Goal: Task Accomplishment & Management: Use online tool/utility

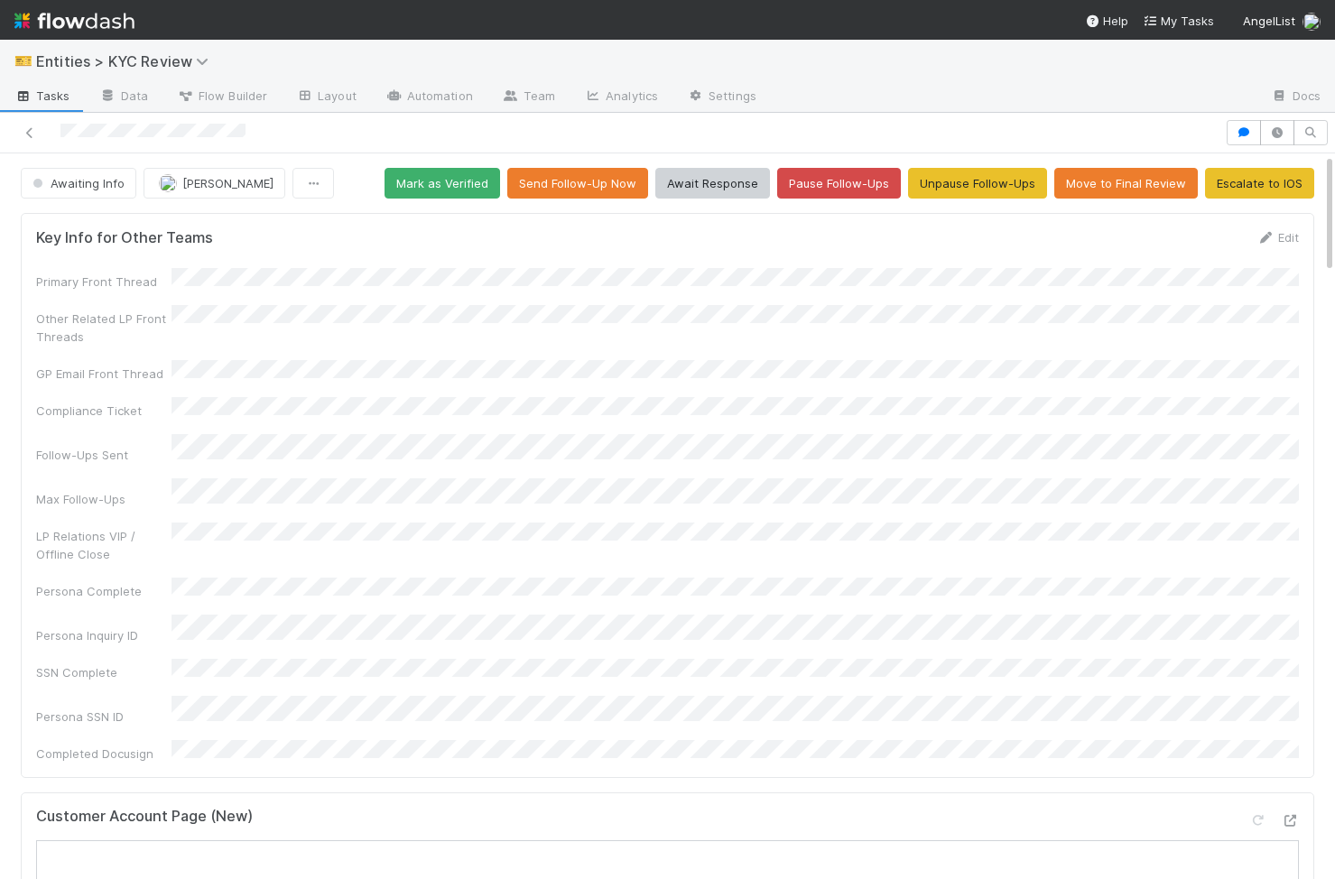
click at [62, 134] on div at bounding box center [612, 132] width 1211 height 25
click at [81, 190] on span "Awaiting Info" at bounding box center [77, 183] width 96 height 14
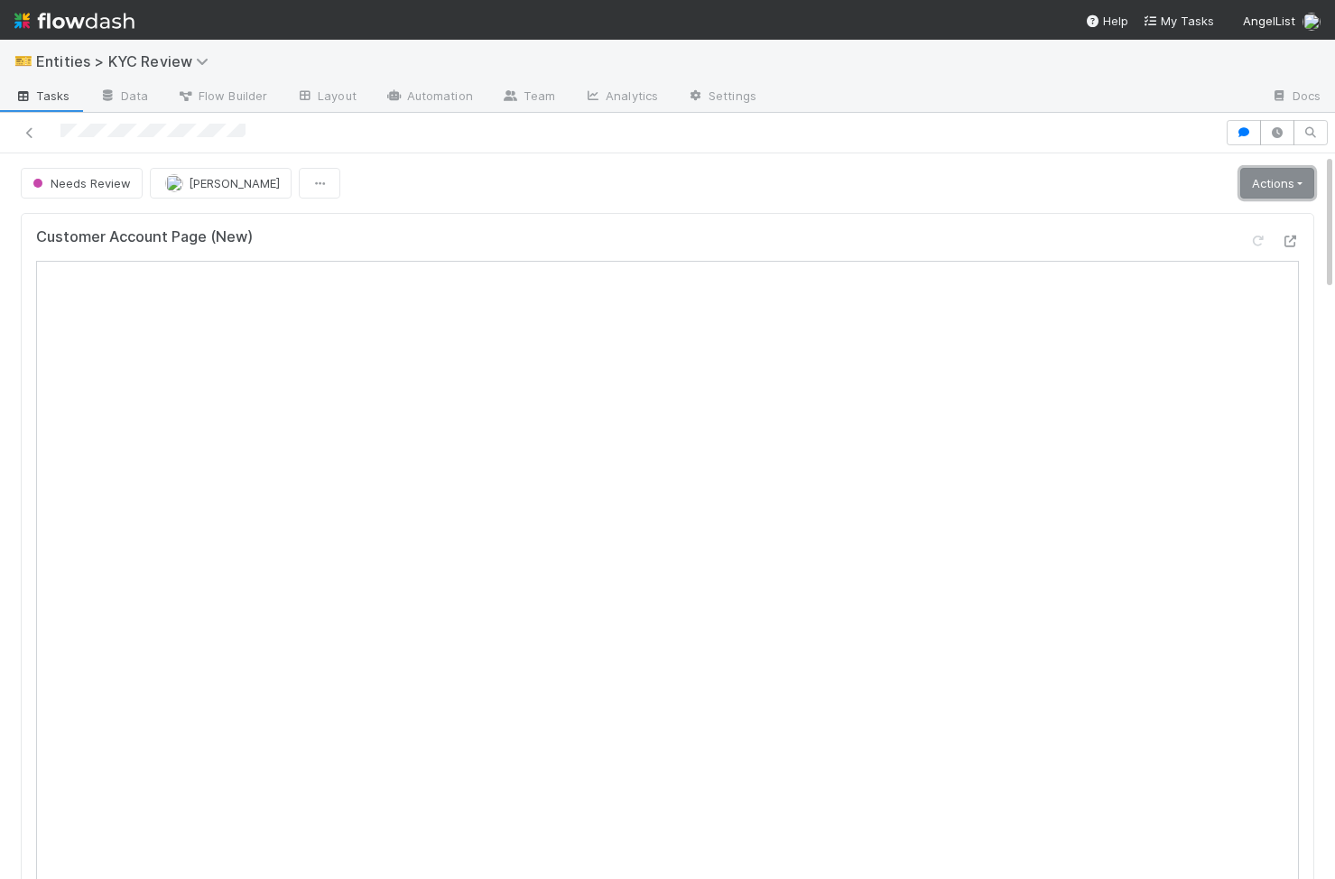
click at [830, 186] on link "Actions" at bounding box center [1278, 183] width 74 height 31
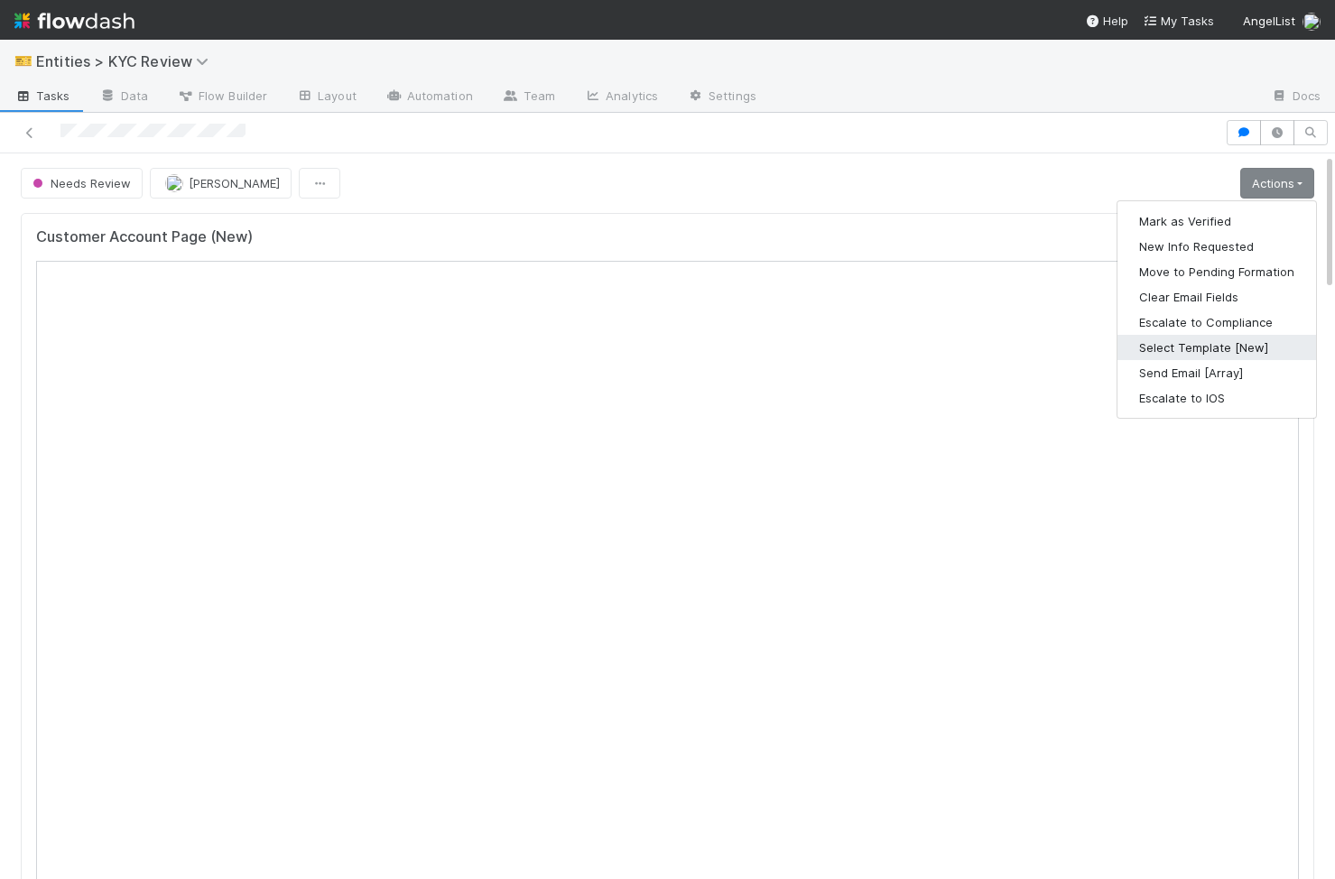
click at [830, 346] on button "Select Template [New]" at bounding box center [1217, 347] width 199 height 25
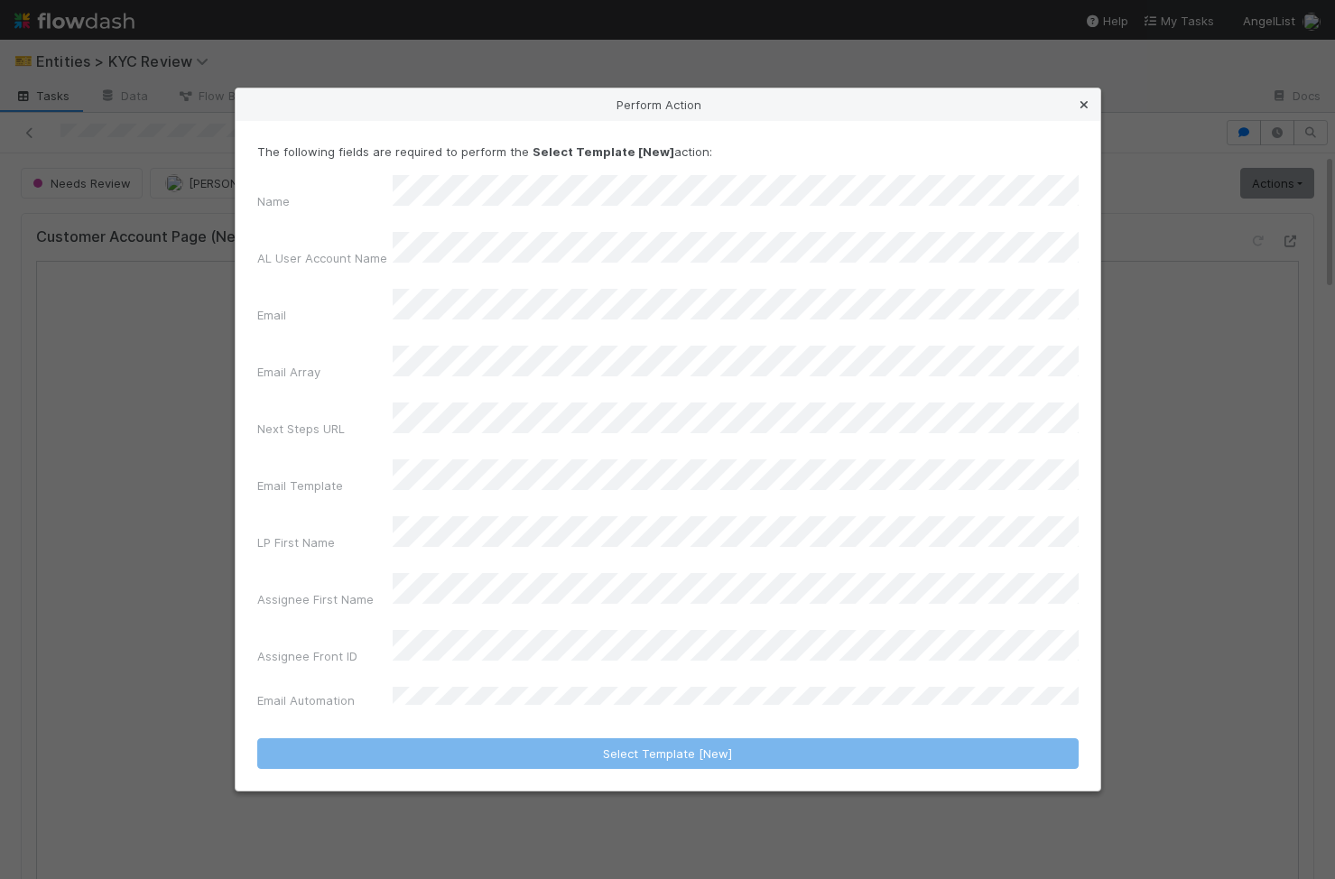
click at [830, 111] on icon at bounding box center [1084, 105] width 18 height 12
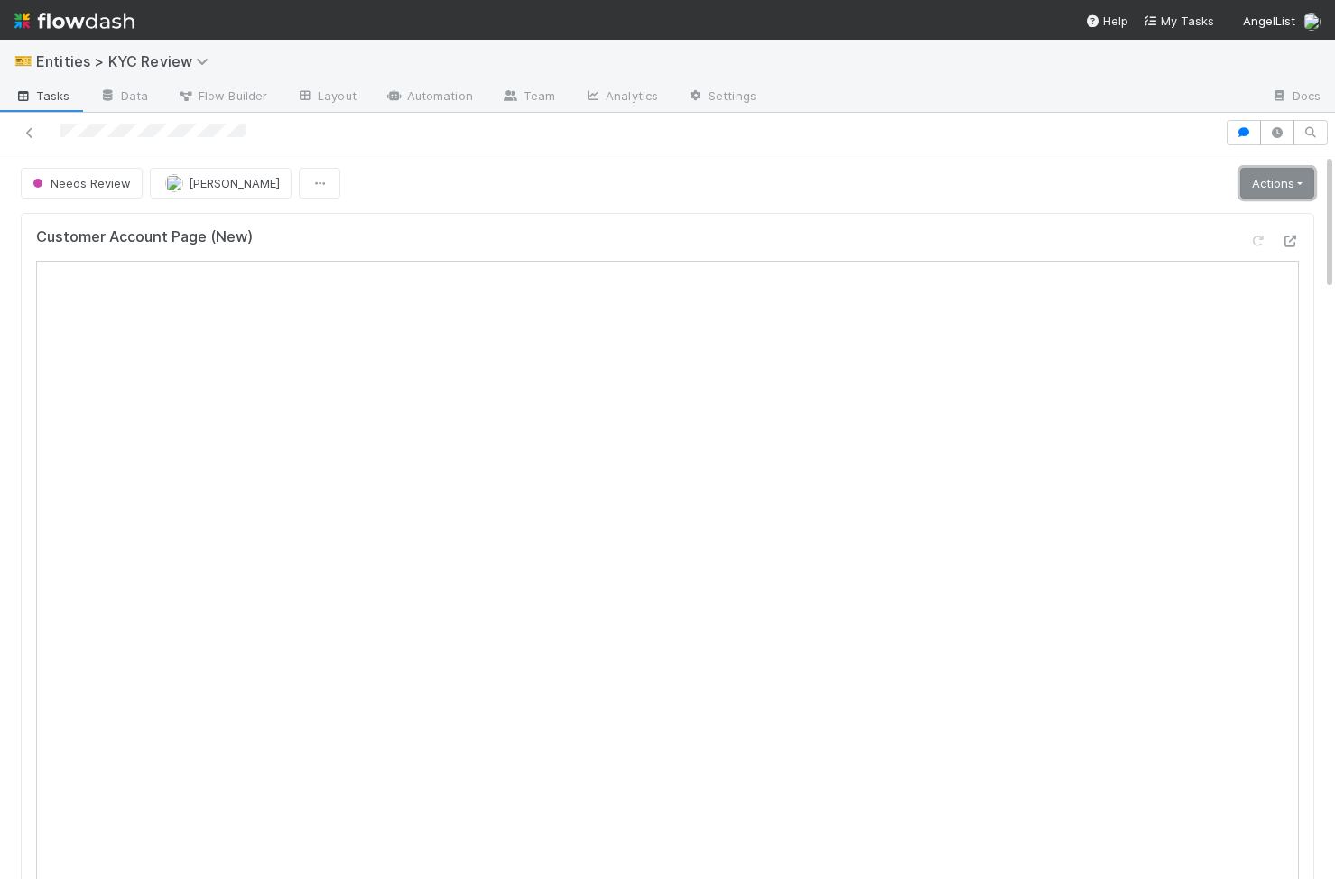
click at [830, 181] on link "Actions" at bounding box center [1278, 183] width 74 height 31
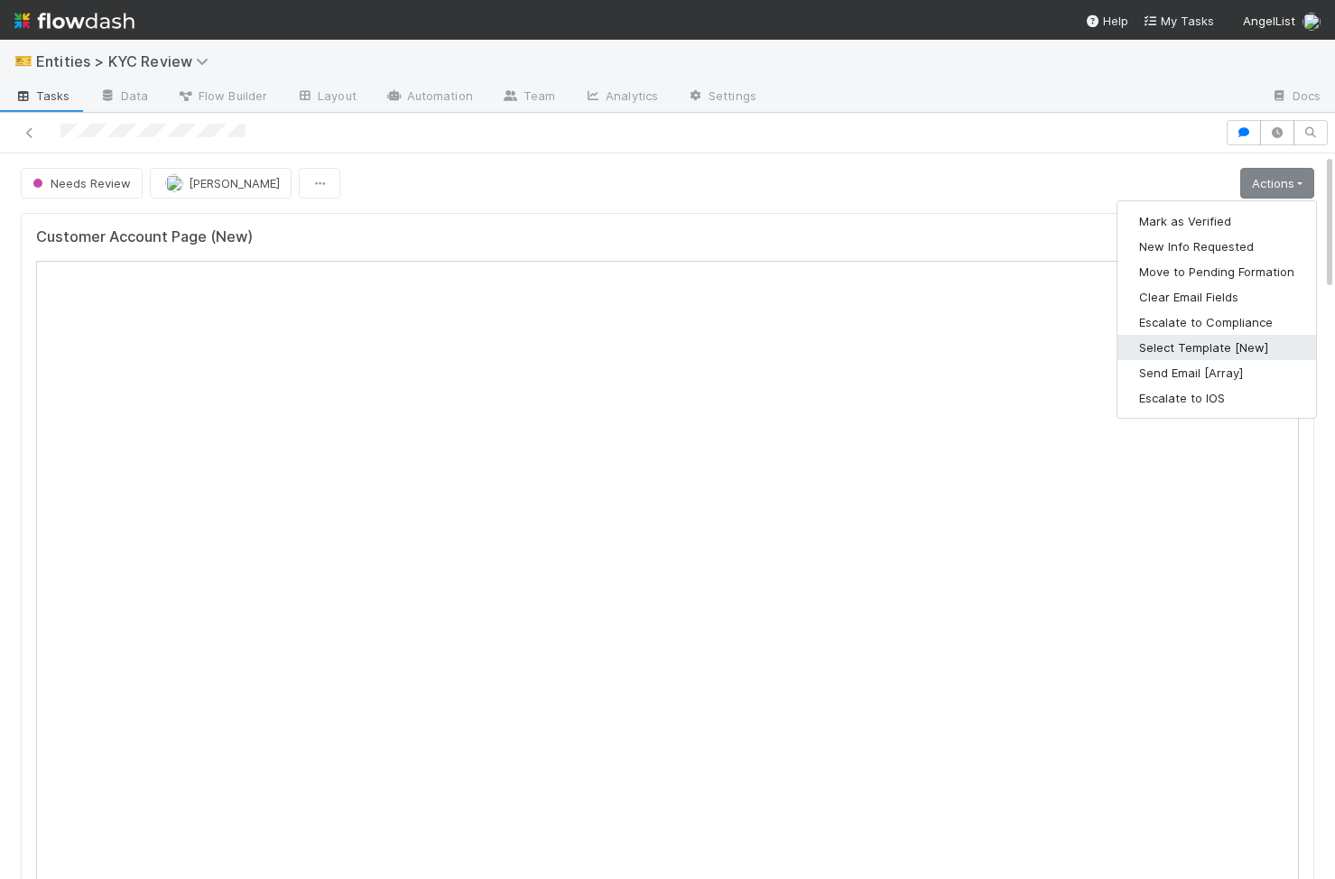
click at [830, 340] on button "Select Template [New]" at bounding box center [1217, 347] width 199 height 25
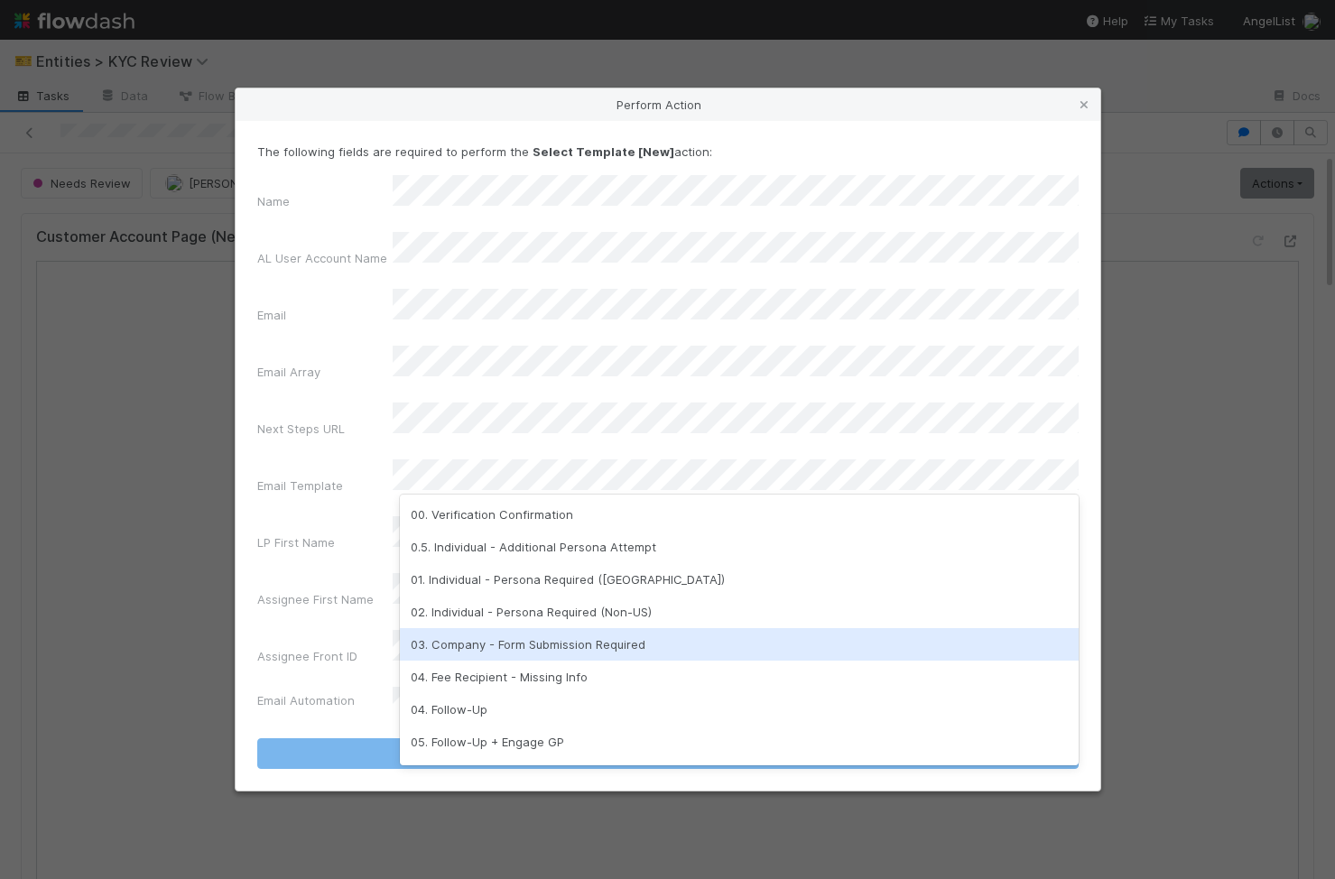
click at [607, 425] on div "03. Company - Form Submission Required" at bounding box center [739, 644] width 679 height 33
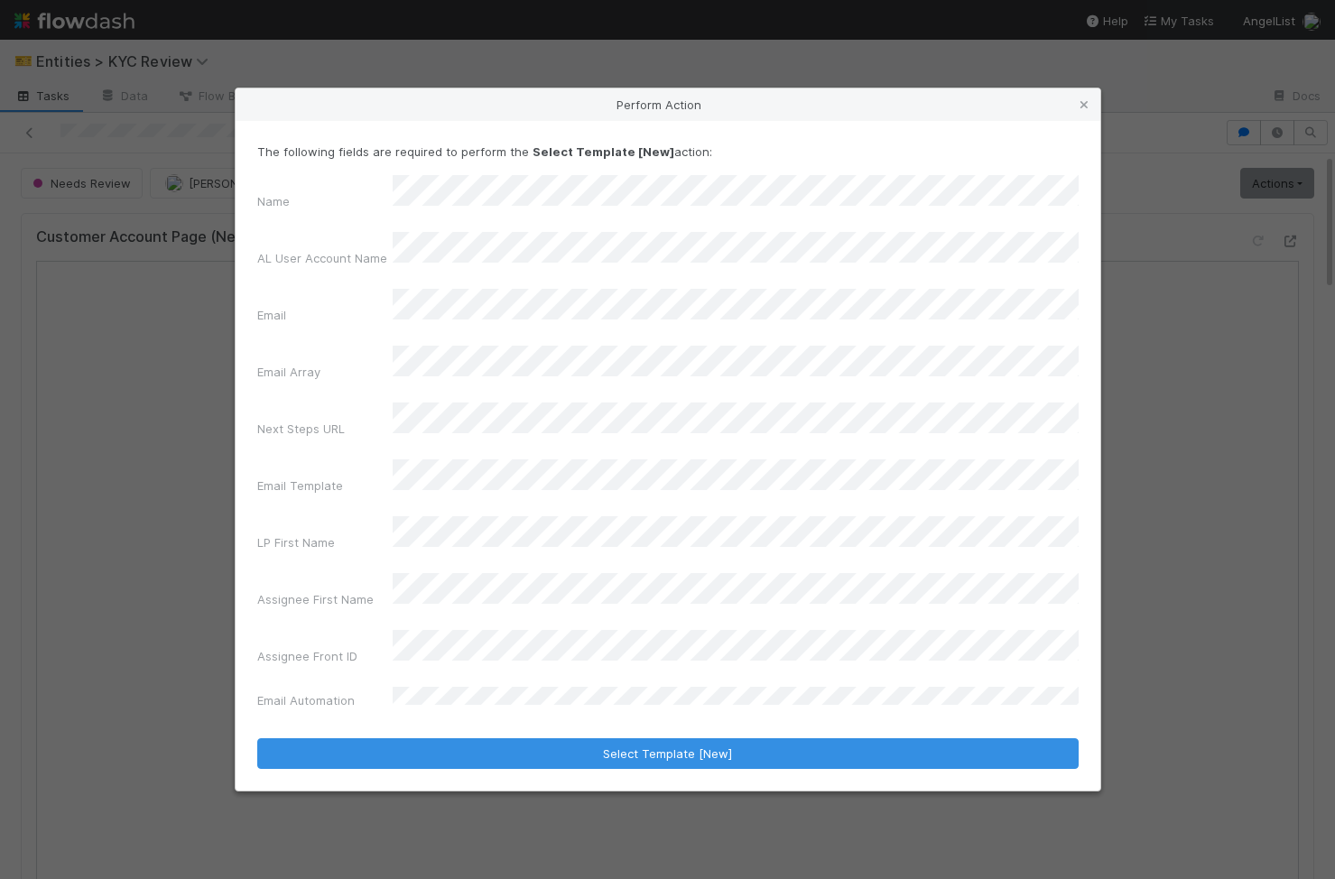
click at [165, 425] on div "Perform Action The following fields are required to perform the Select Template…" at bounding box center [667, 439] width 1335 height 879
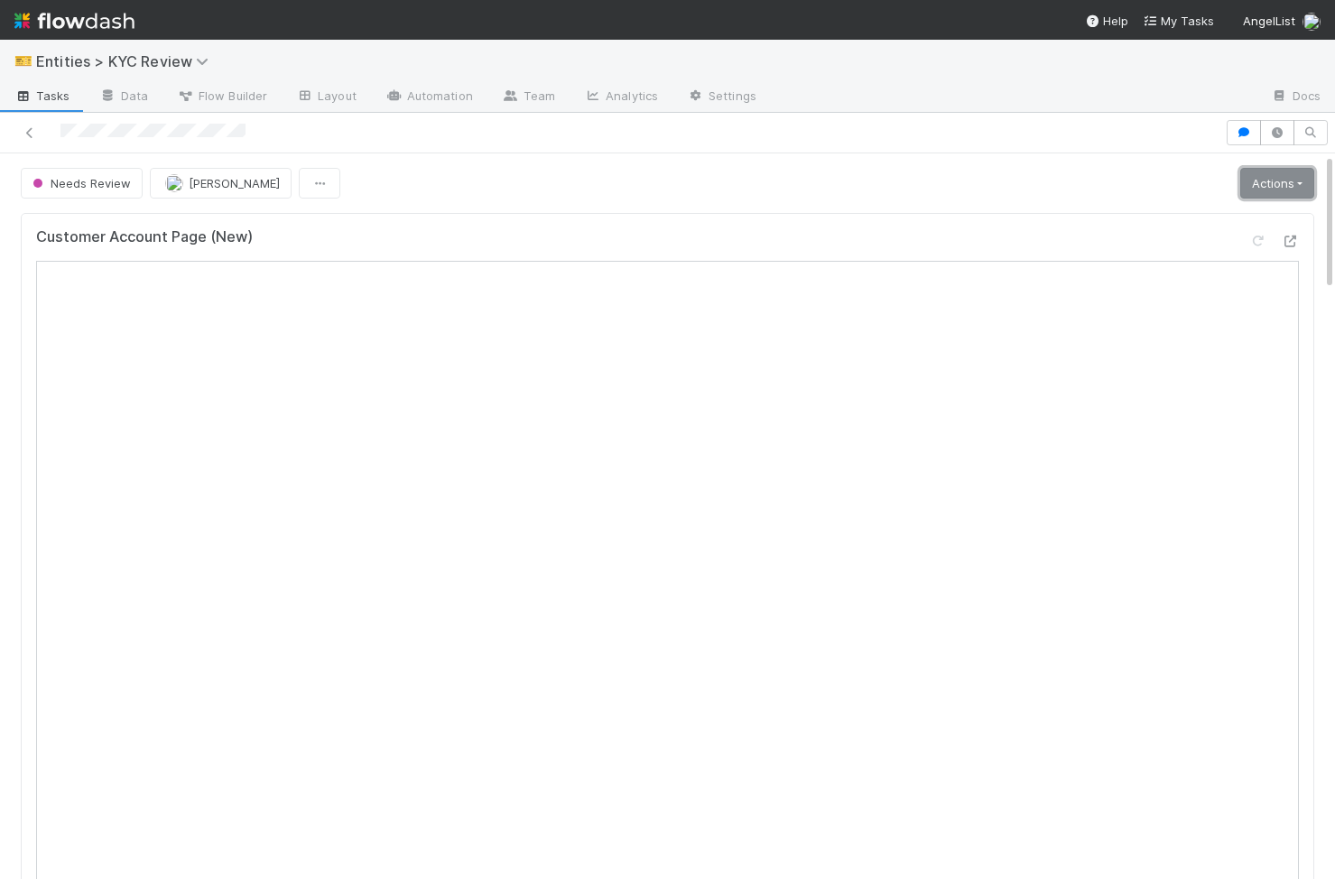
click at [830, 194] on link "Actions" at bounding box center [1278, 183] width 74 height 31
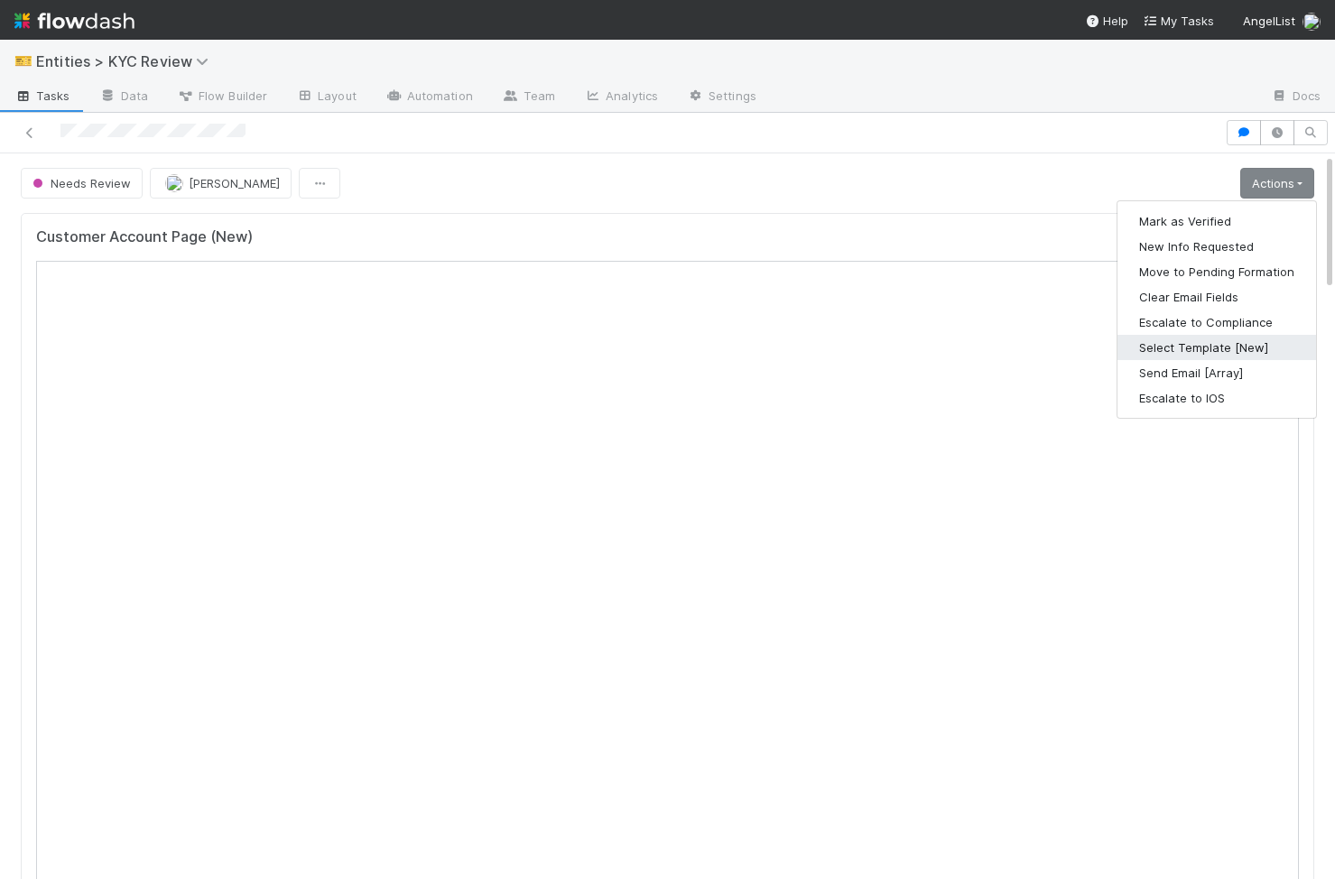
click at [830, 344] on button "Select Template [New]" at bounding box center [1217, 347] width 199 height 25
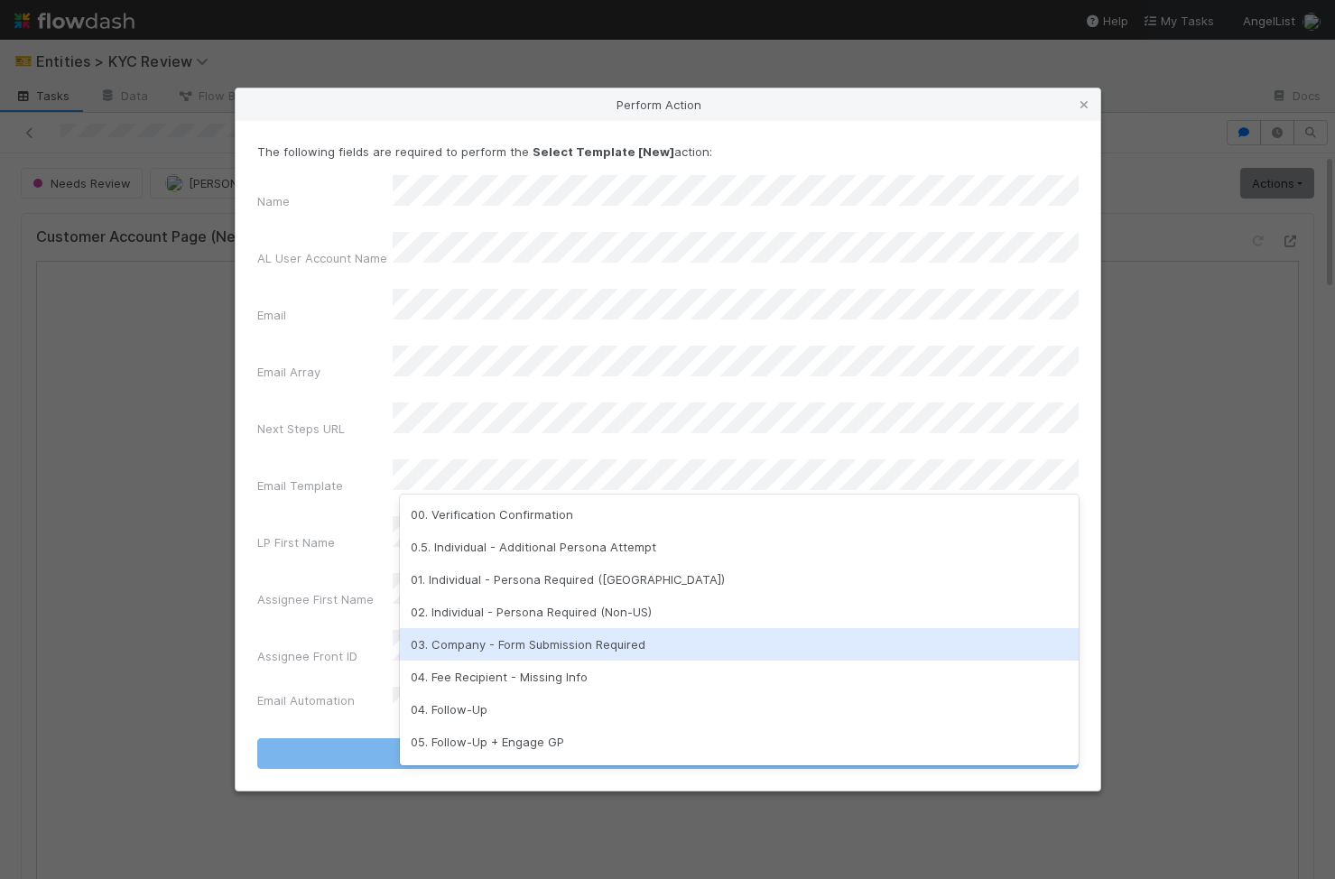
click at [487, 425] on div "03. Company - Form Submission Required" at bounding box center [739, 644] width 679 height 33
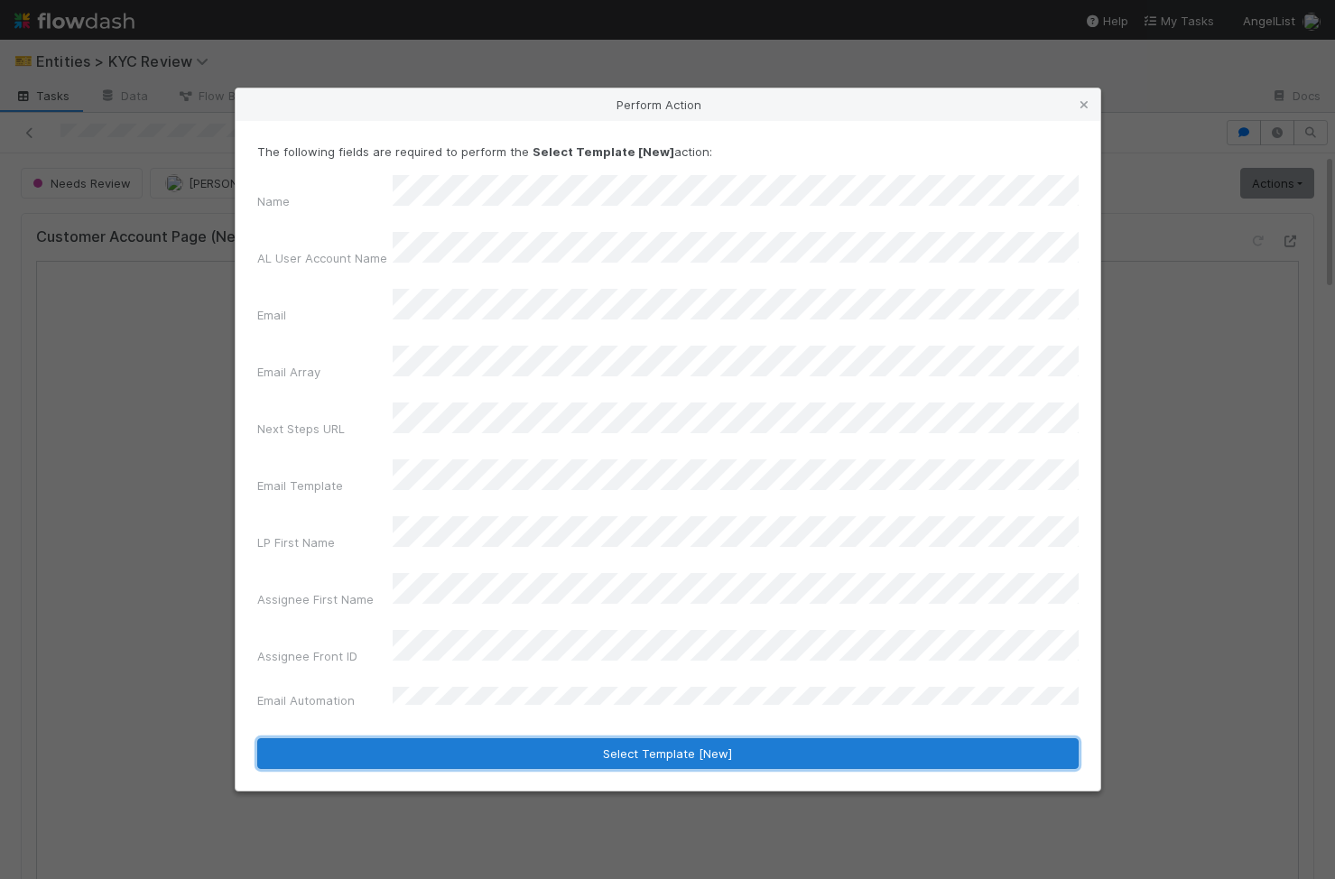
click at [502, 425] on button "Select Template [New]" at bounding box center [668, 754] width 822 height 31
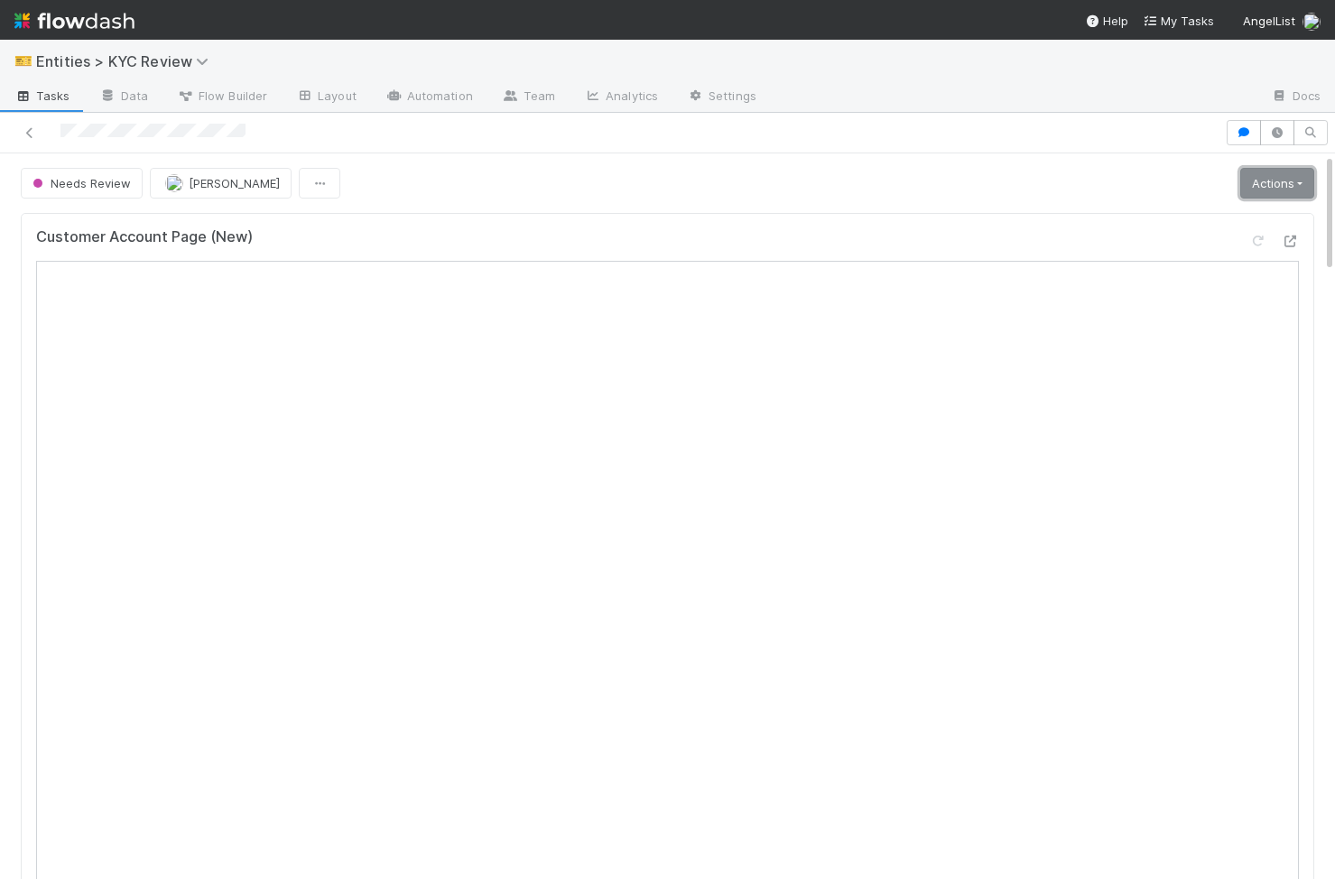
click at [830, 180] on link "Actions" at bounding box center [1278, 183] width 74 height 31
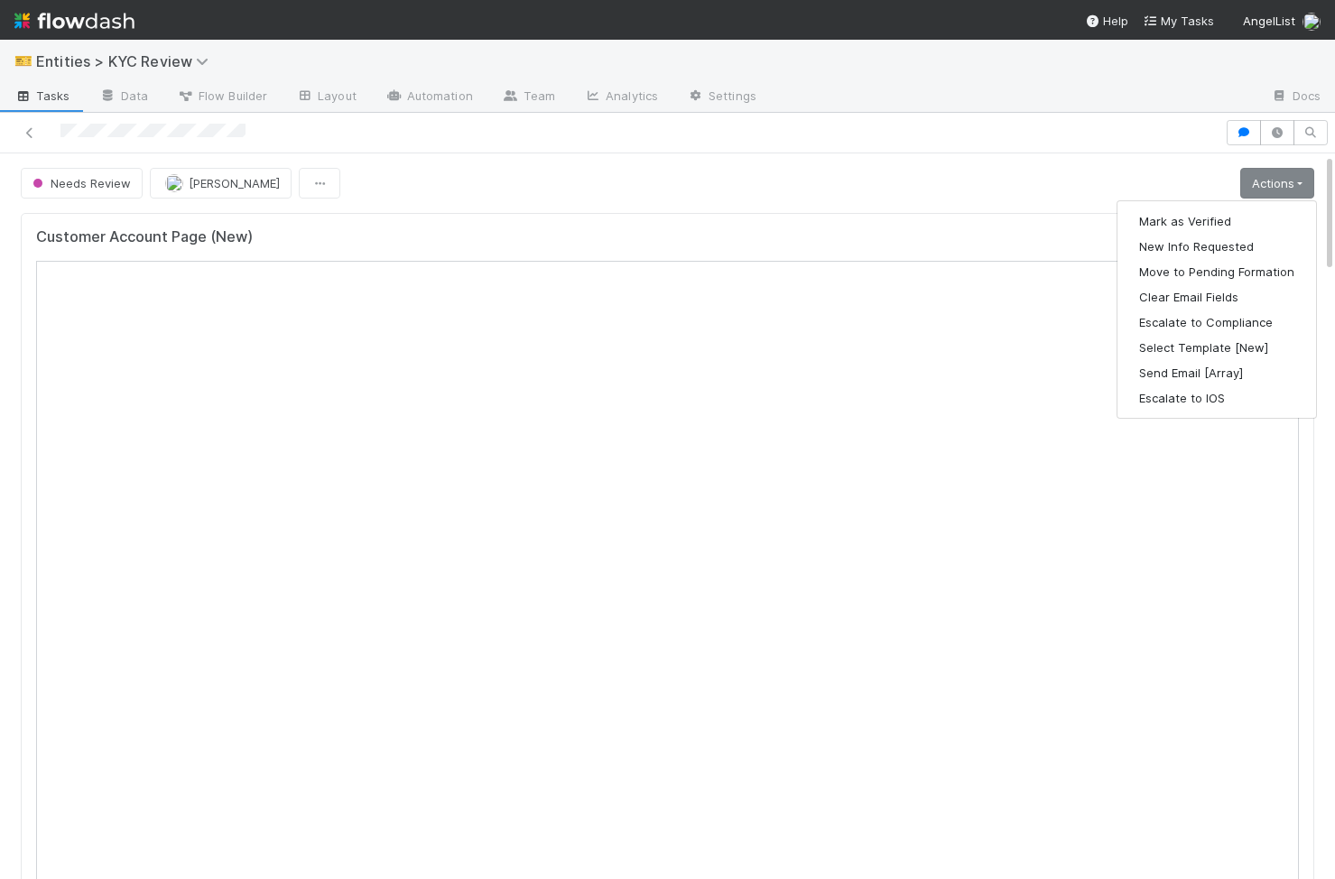
click at [830, 195] on div "Needs Review Viv Hong Actions Mark as Verified New Info Requested Move to Pendi…" at bounding box center [668, 183] width 1294 height 31
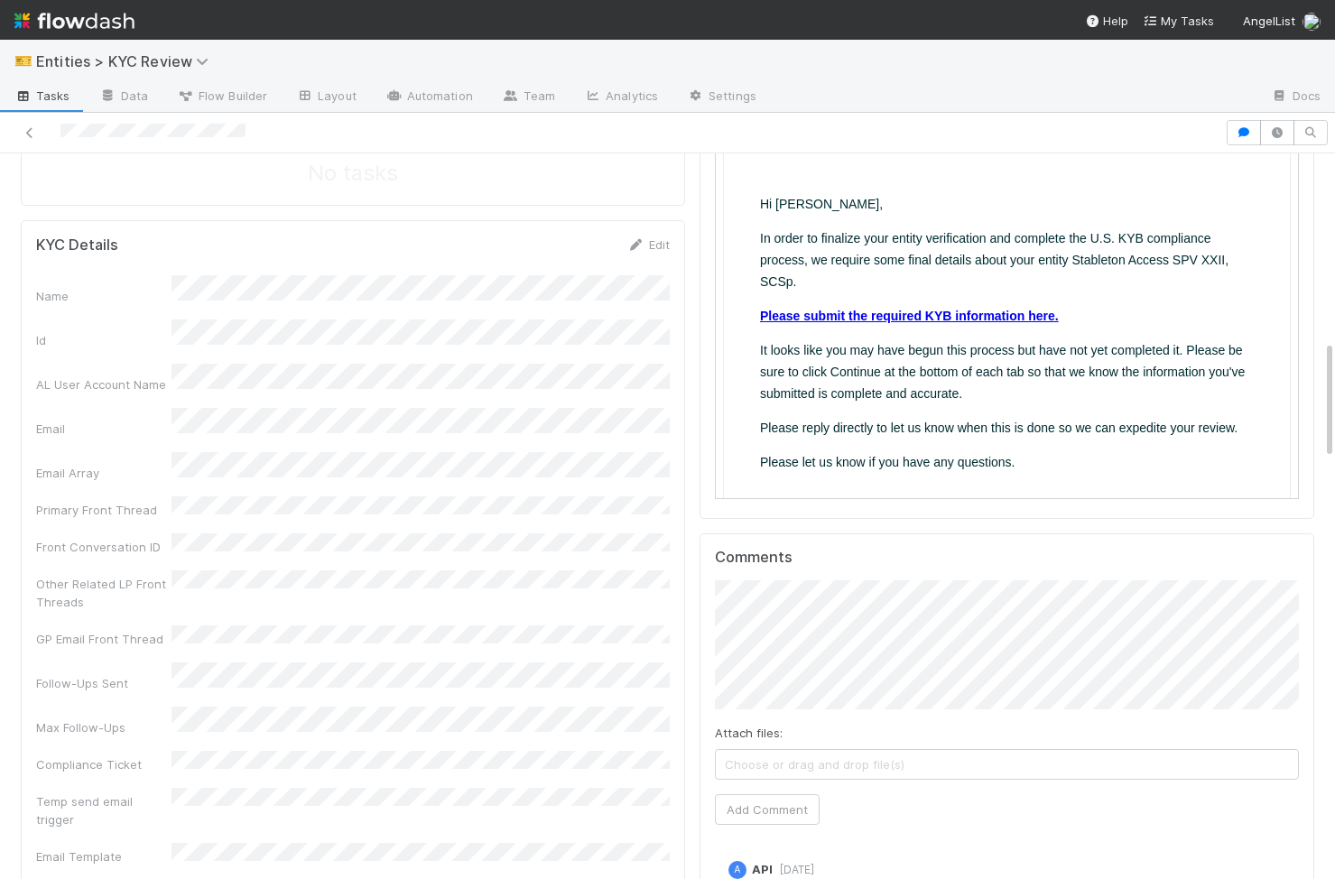
scroll to position [1218, 0]
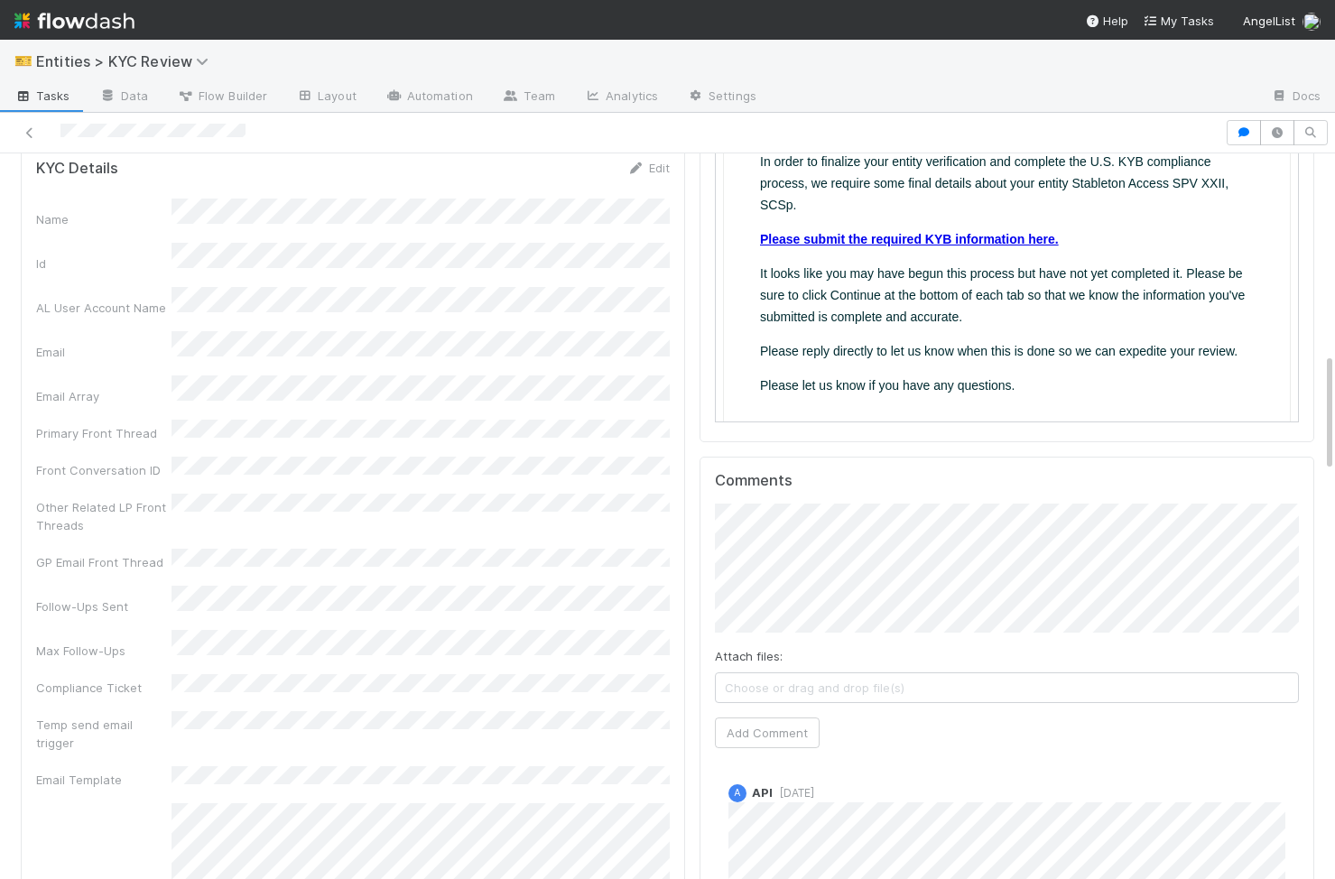
click at [493, 425] on div "Other Related LP Front Threads" at bounding box center [353, 514] width 634 height 41
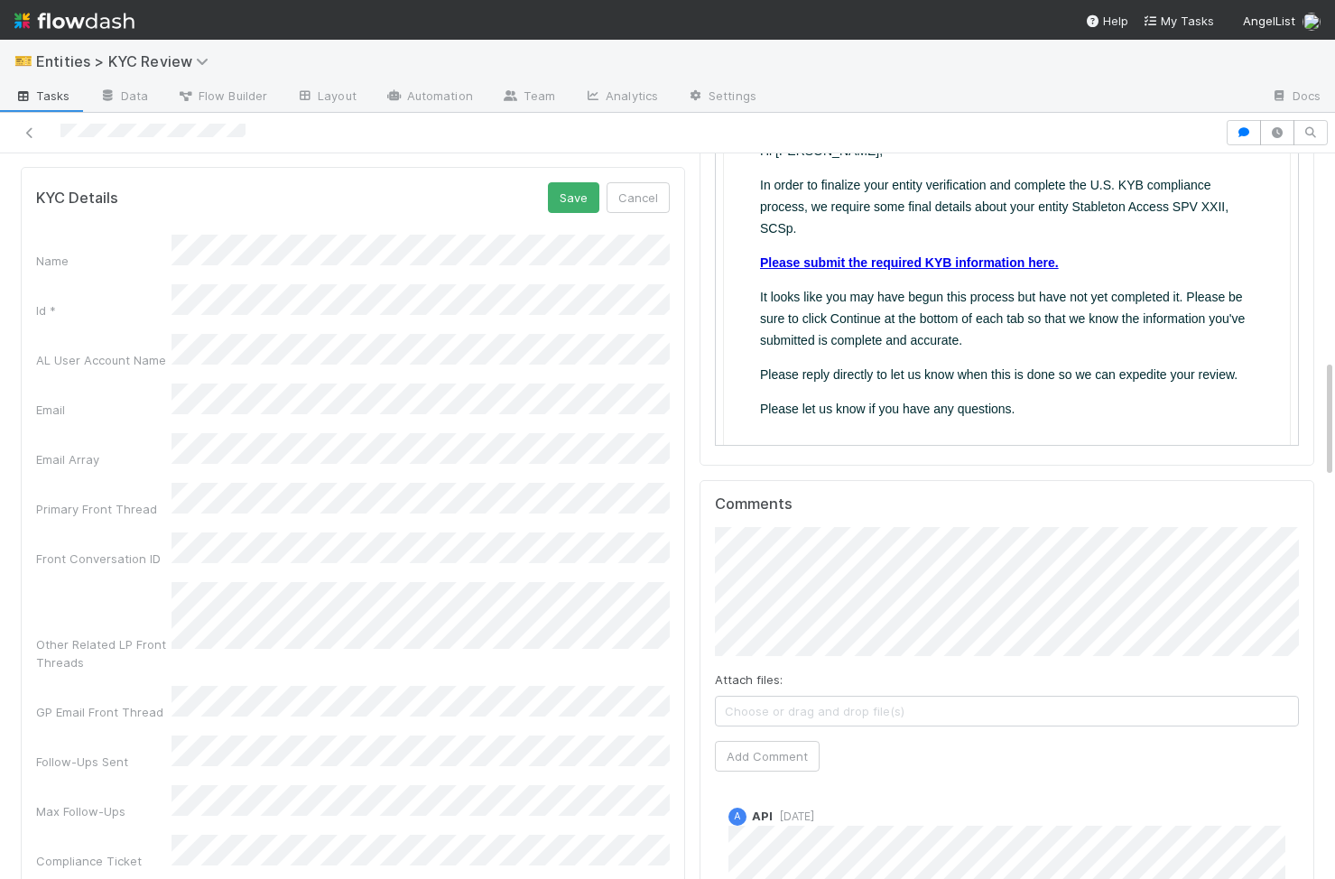
scroll to position [1192, 0]
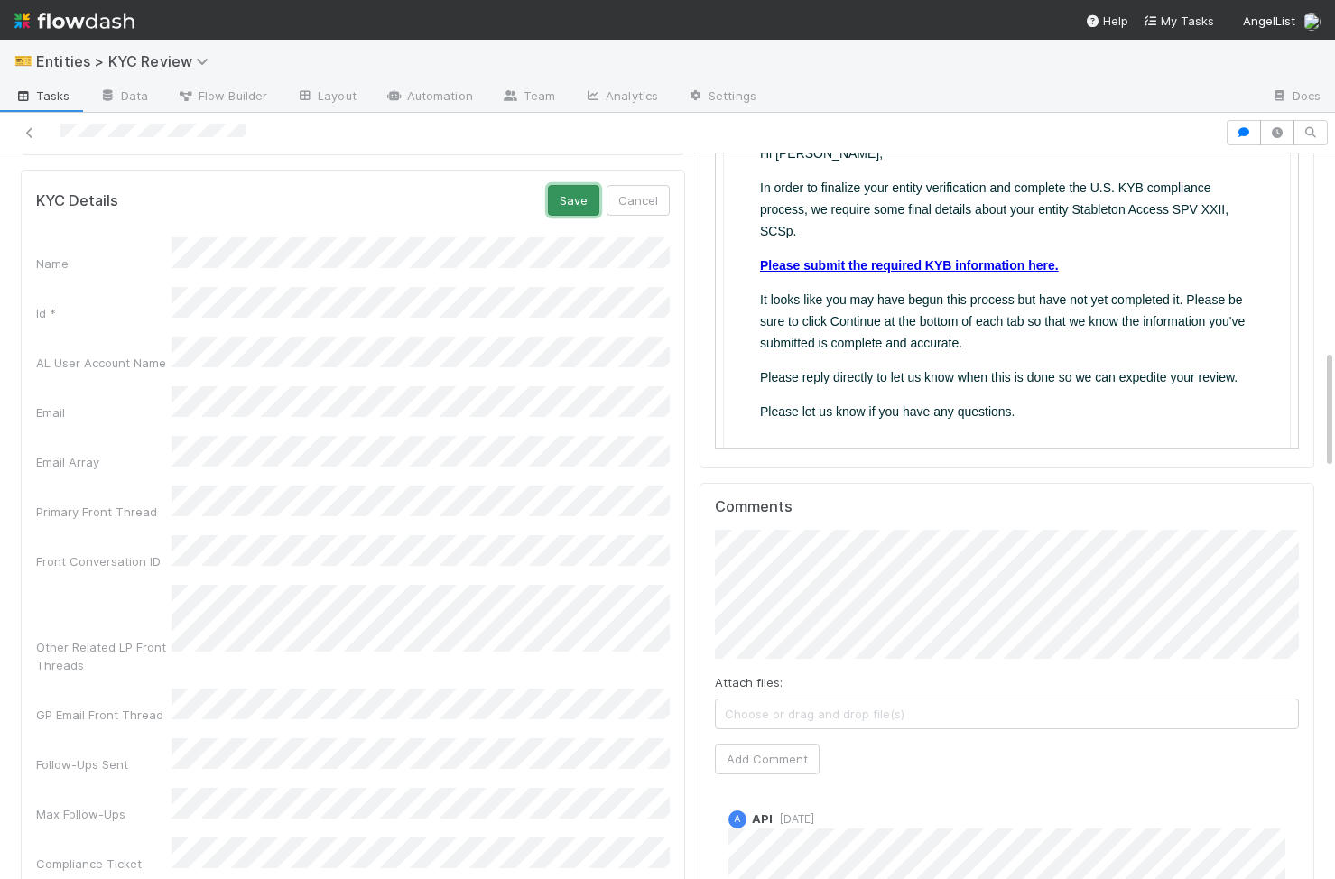
click at [574, 200] on button "Save" at bounding box center [573, 200] width 51 height 31
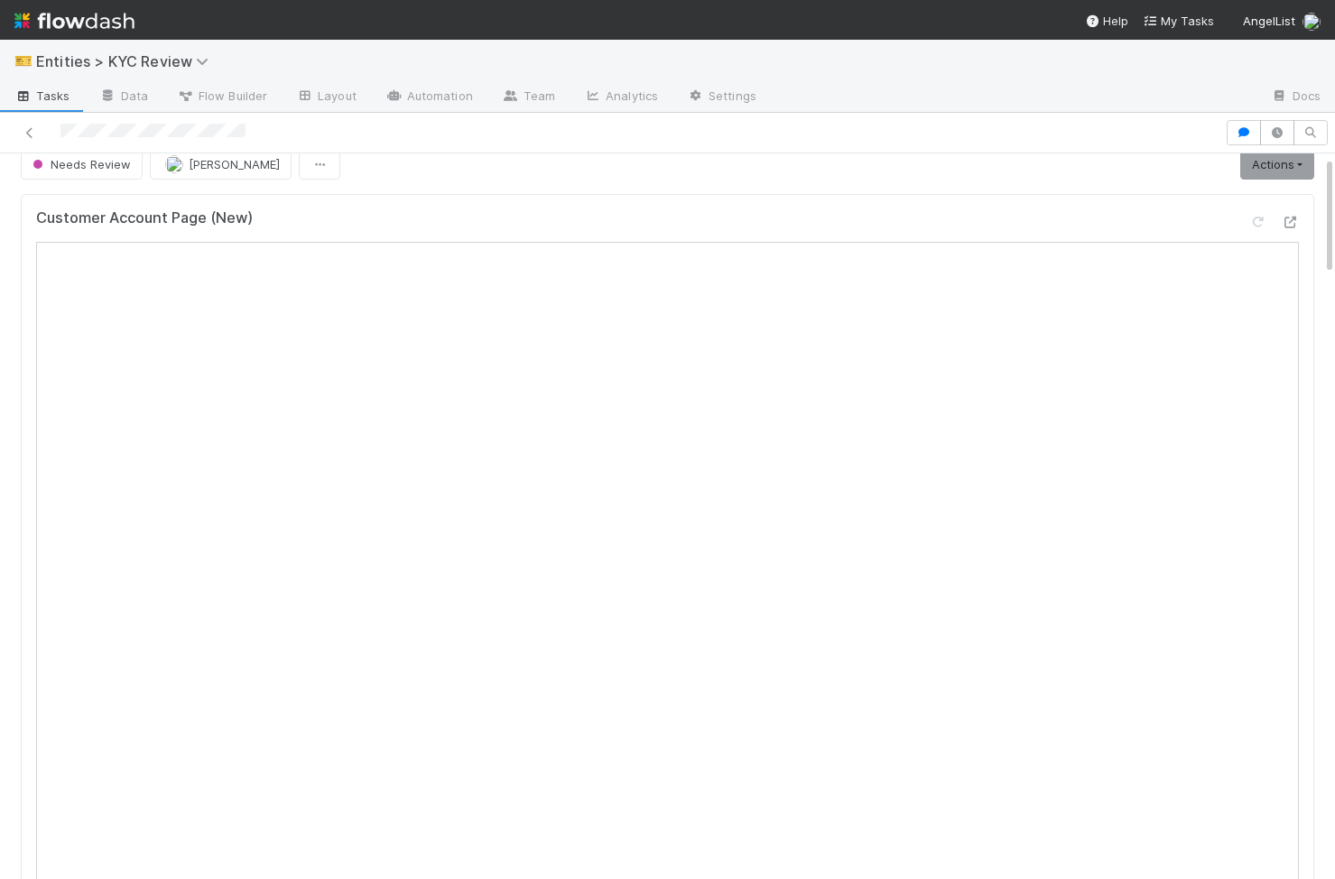
scroll to position [0, 0]
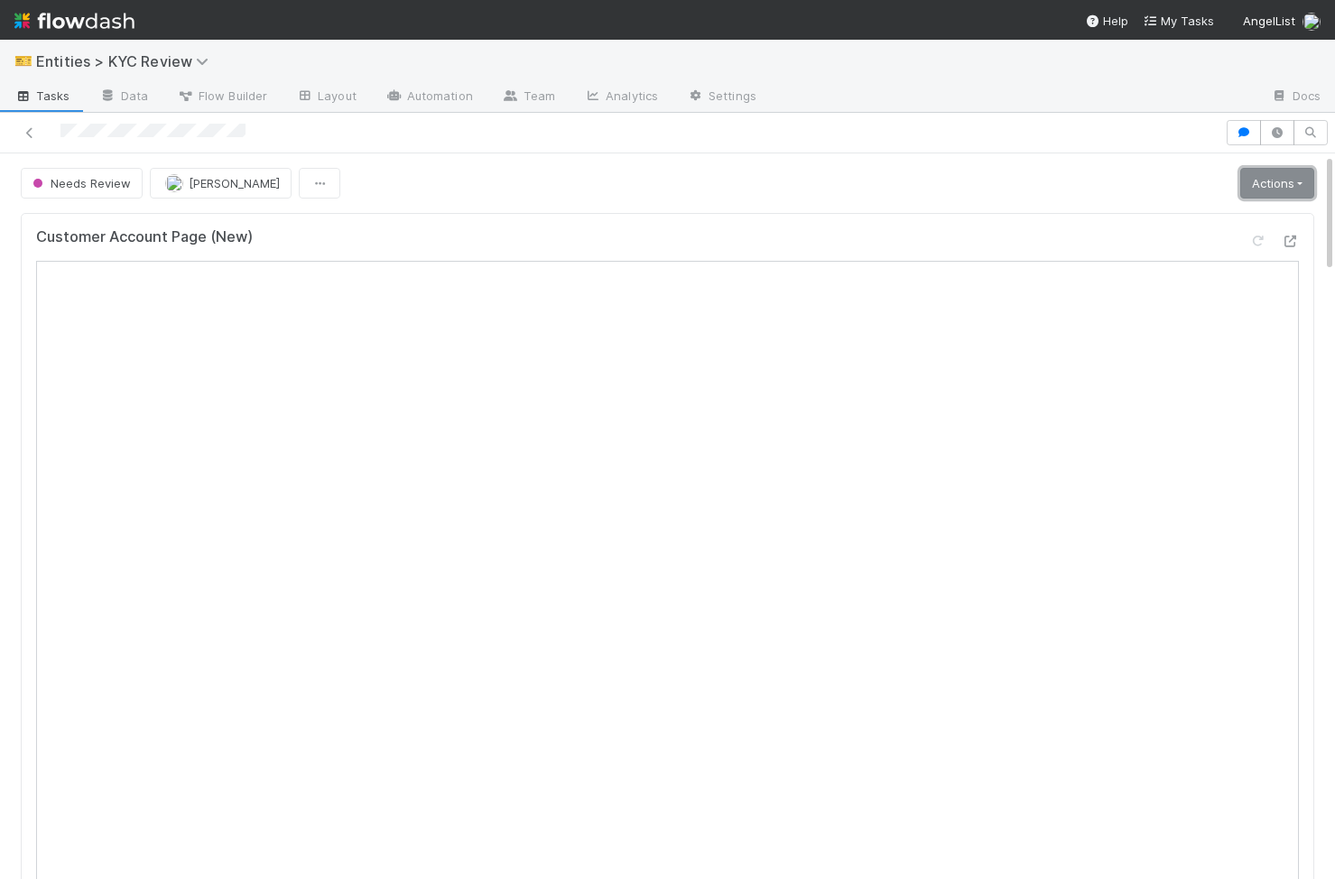
click at [830, 178] on link "Actions" at bounding box center [1278, 183] width 74 height 31
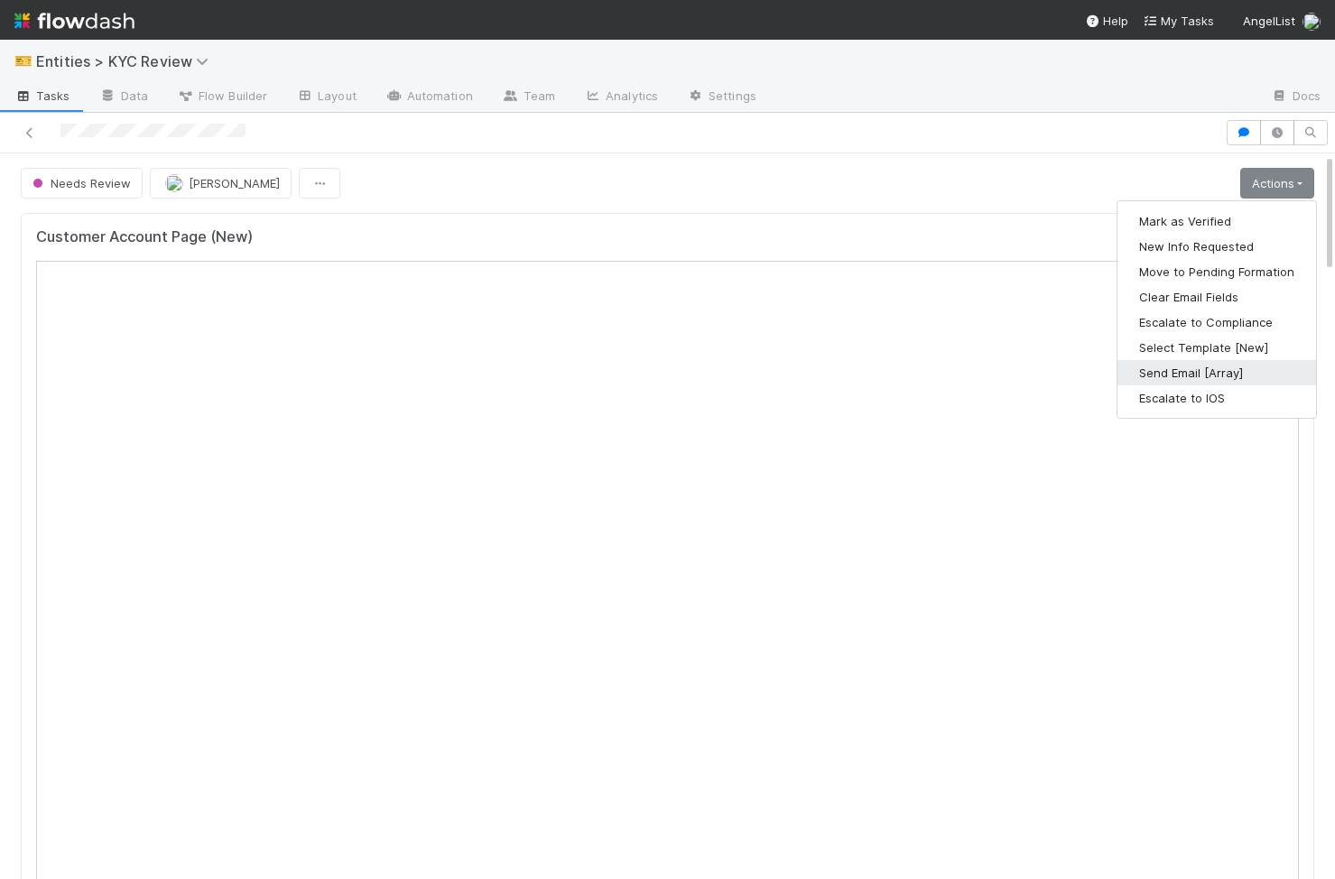
click at [830, 374] on button "Send Email [Array]" at bounding box center [1217, 372] width 199 height 25
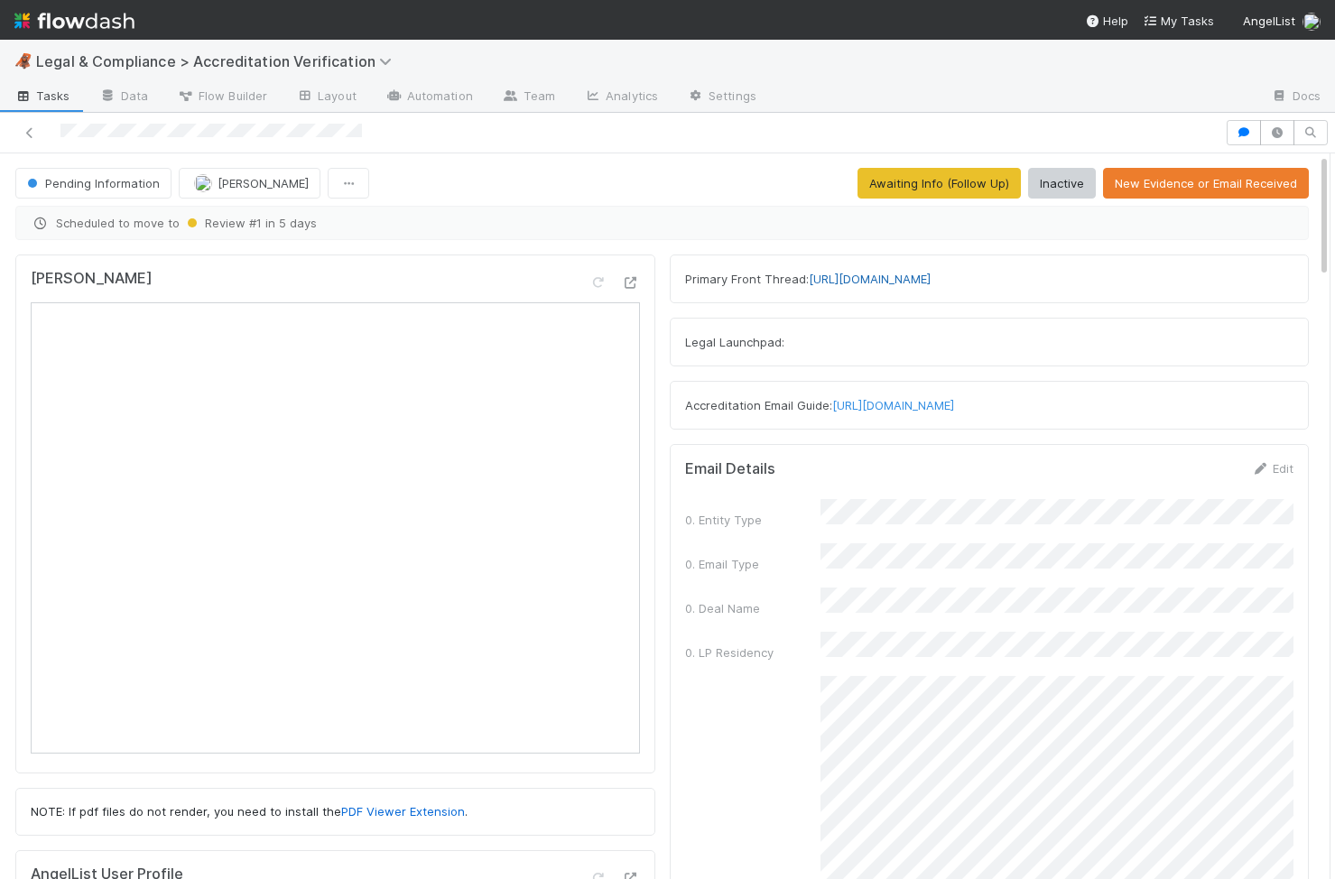
click at [830, 280] on link "https://app.frontapp.com/open/cnv_qpvdkav" at bounding box center [870, 279] width 122 height 14
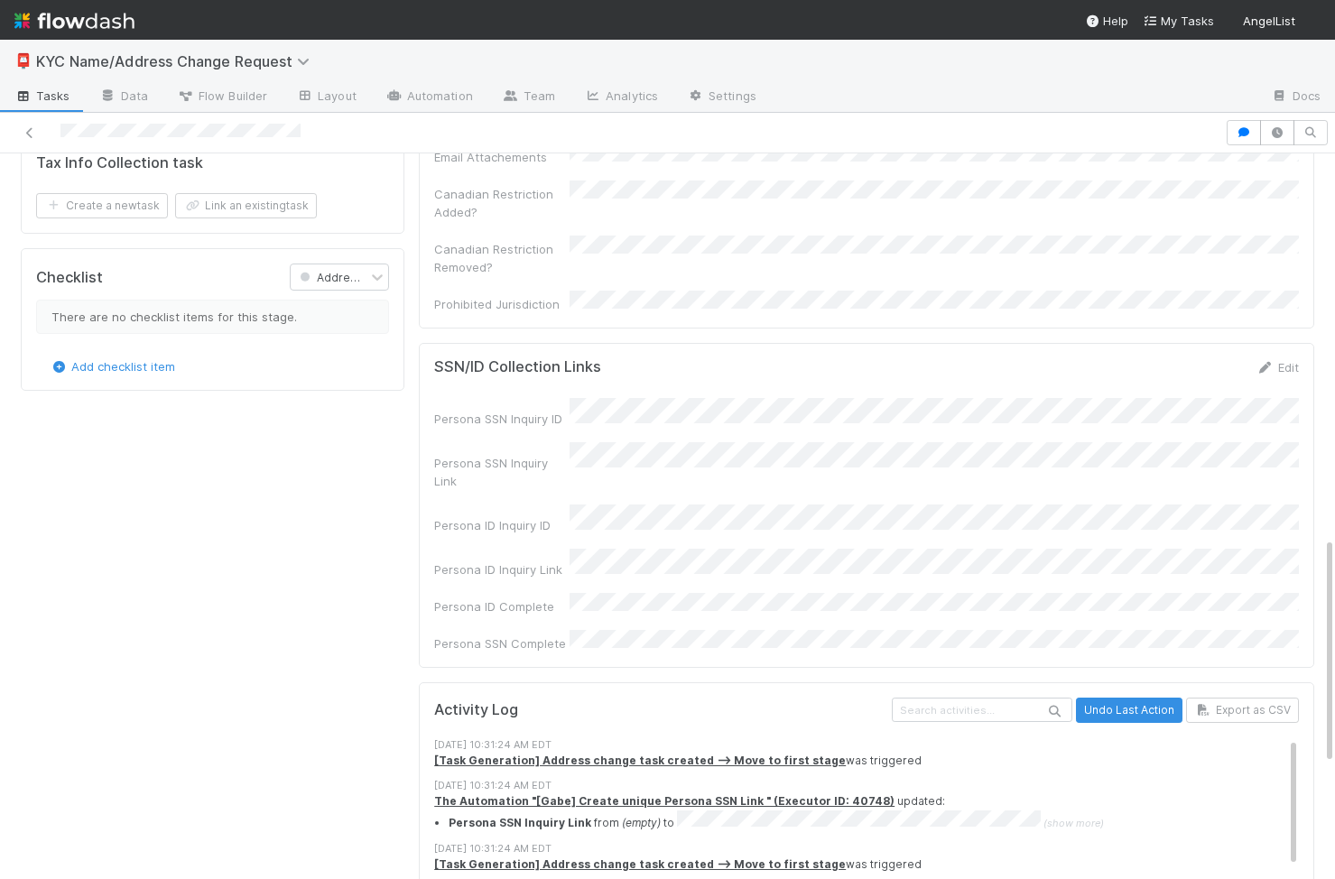
scroll to position [1291, 0]
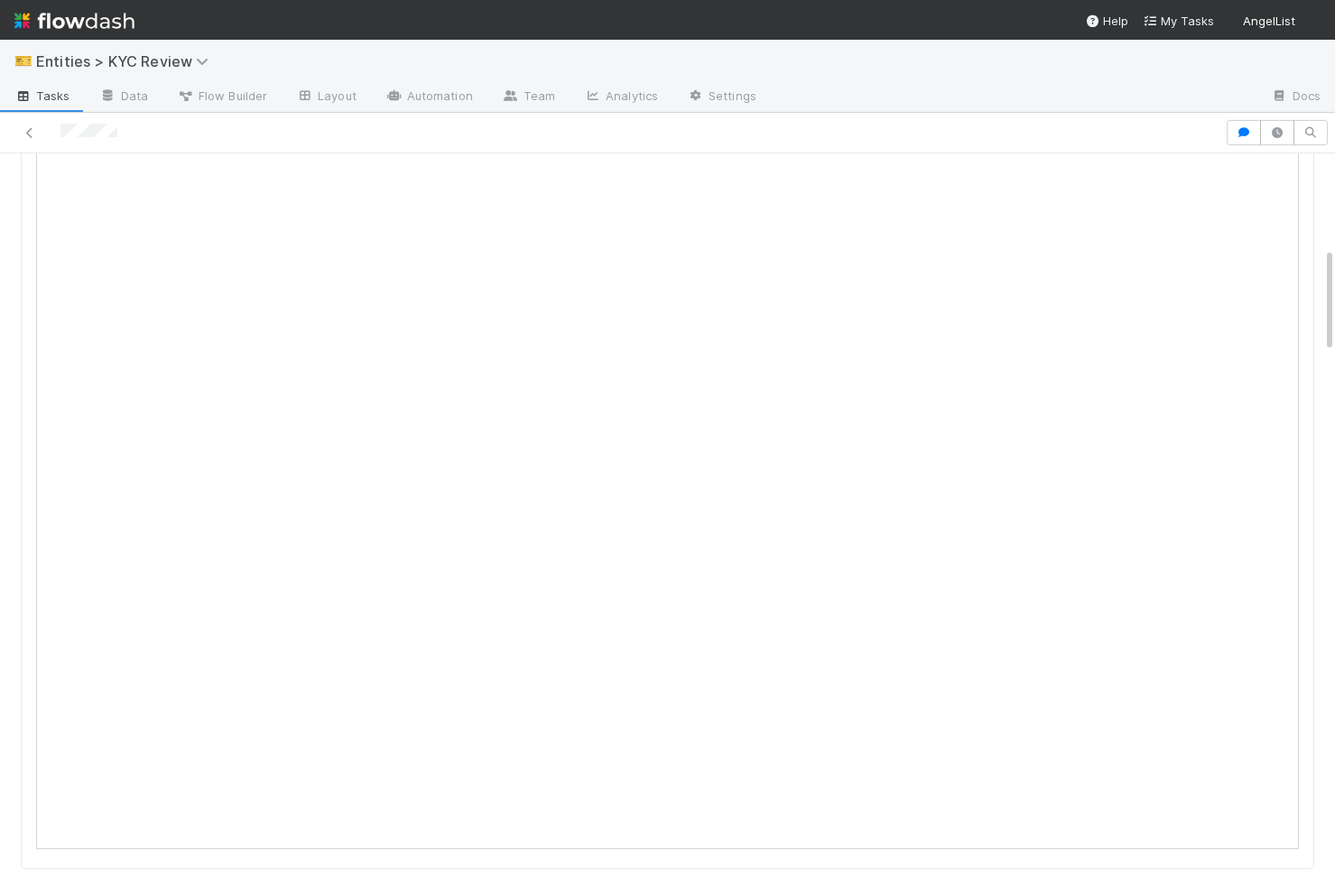
scroll to position [584, 0]
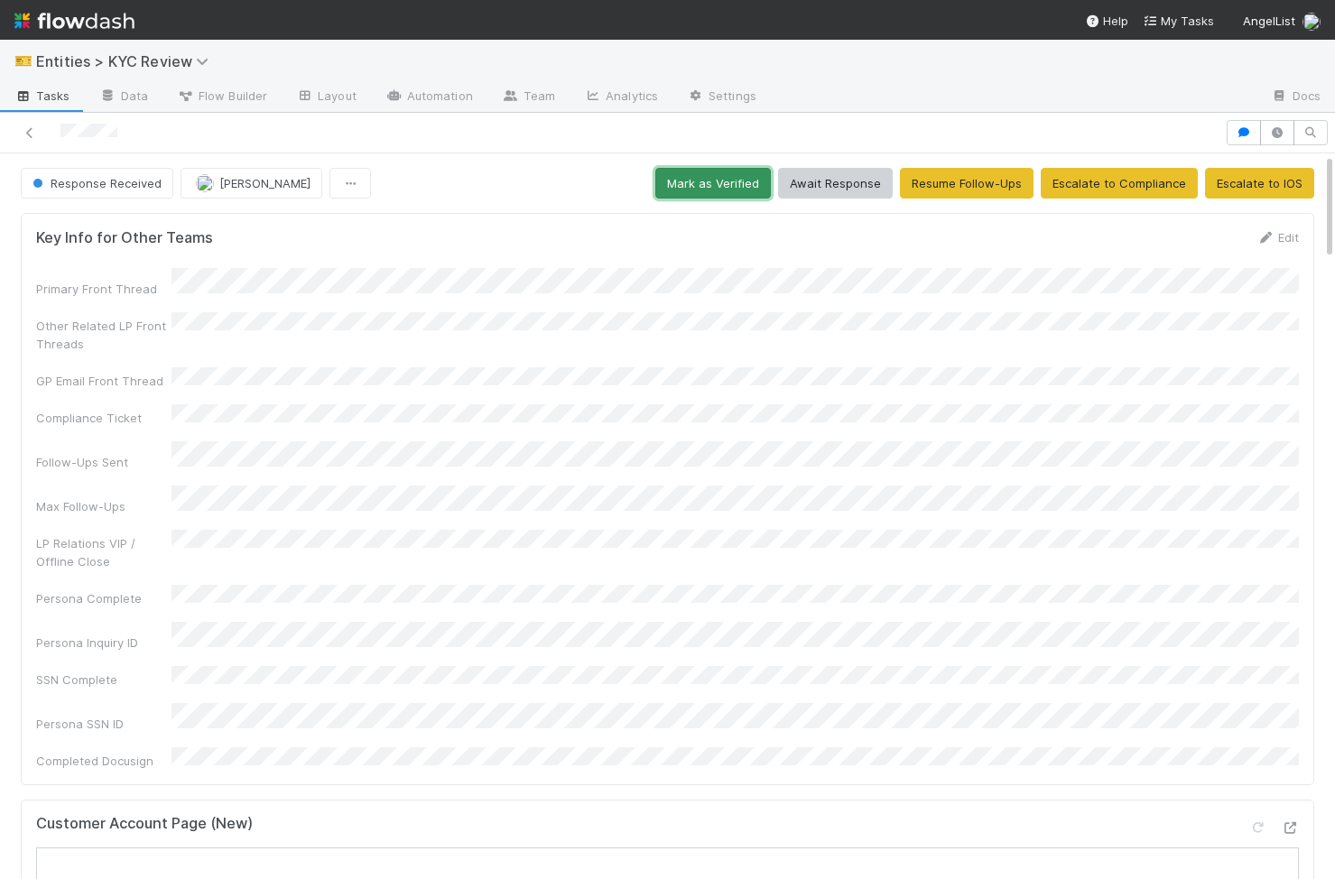
click at [761, 186] on button "Mark as Verified" at bounding box center [714, 183] width 116 height 31
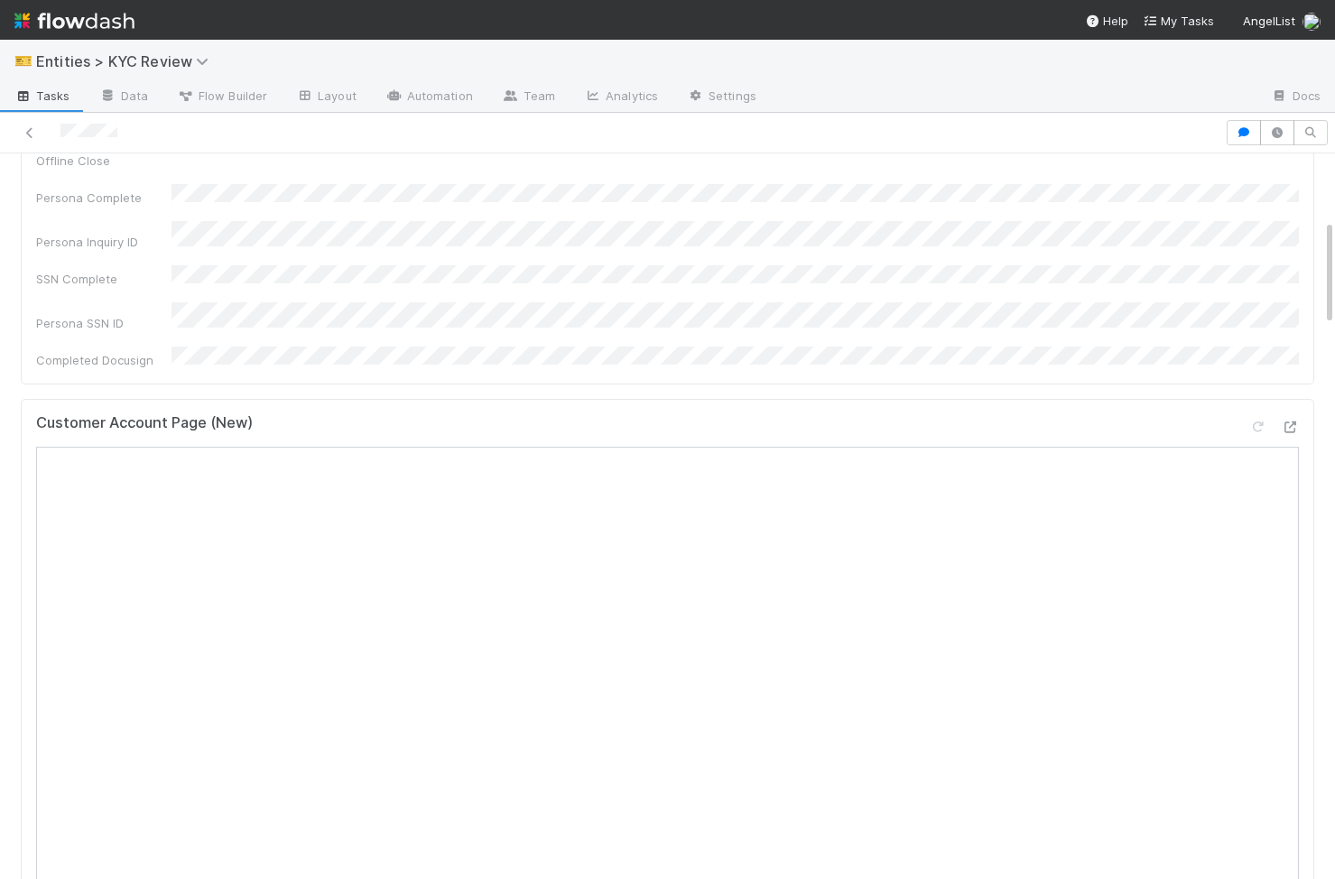
scroll to position [451, 0]
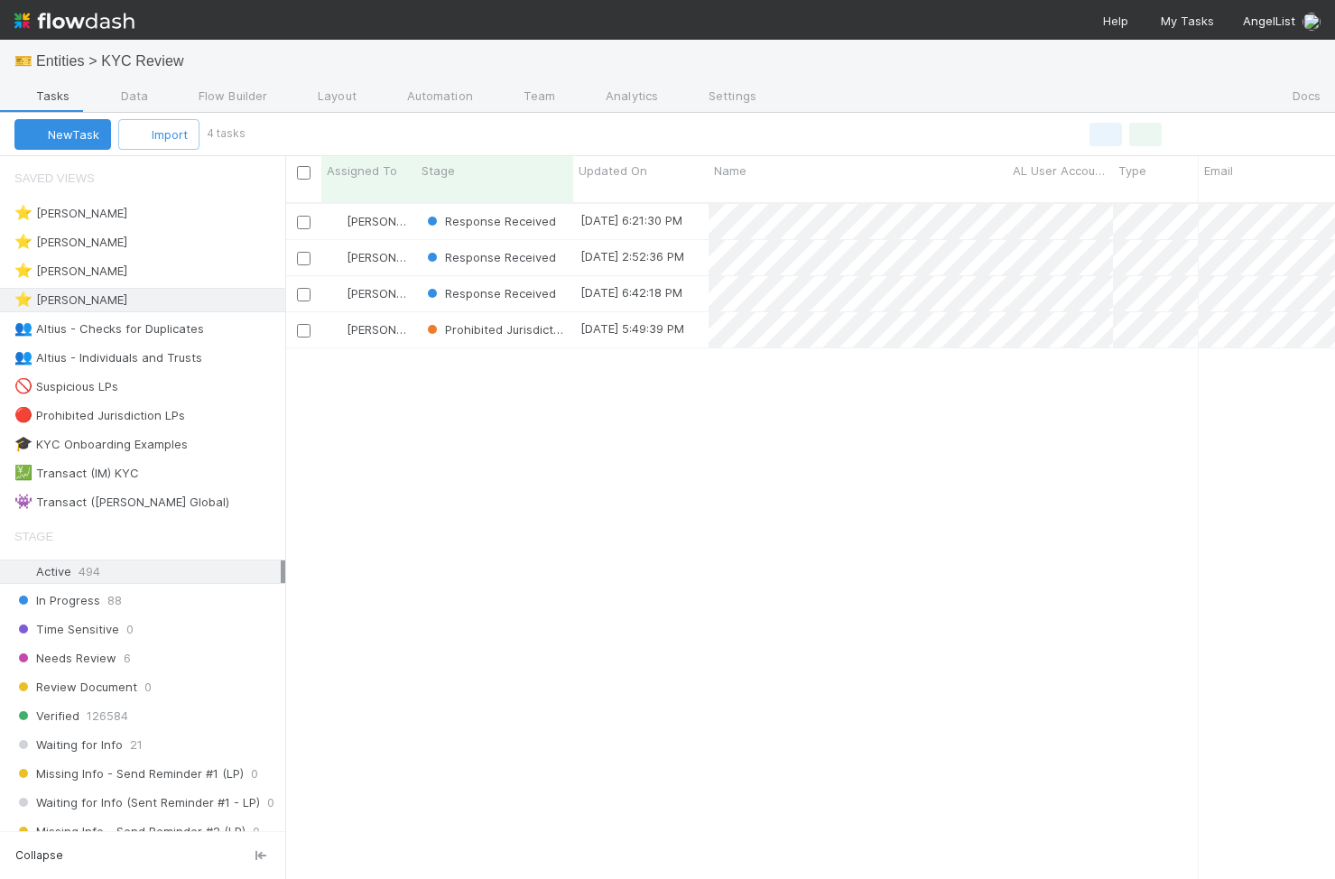
scroll to position [691, 1050]
